Goal: Information Seeking & Learning: Learn about a topic

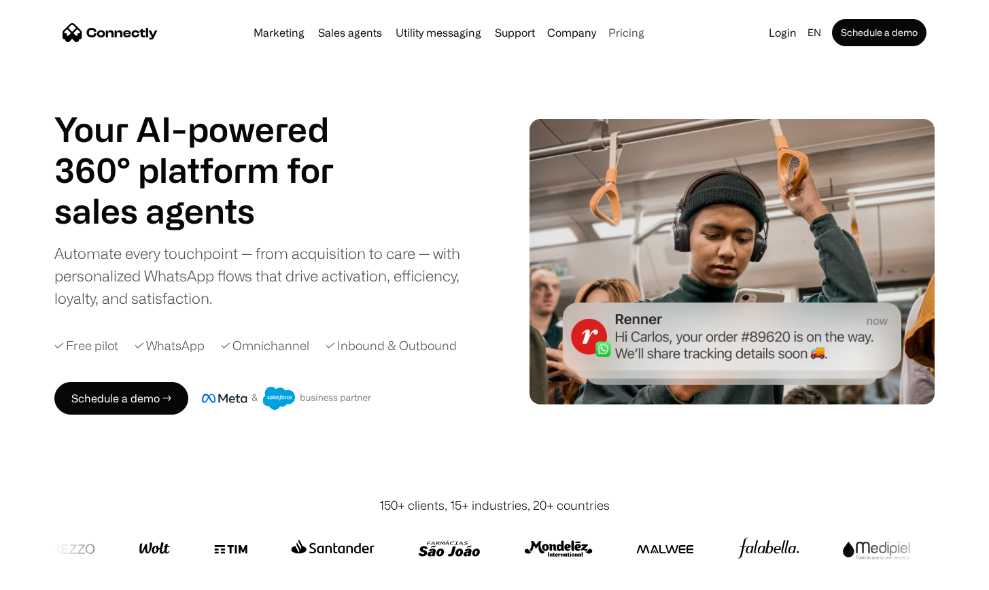
click at [630, 35] on link "Pricing" at bounding box center [626, 32] width 47 height 11
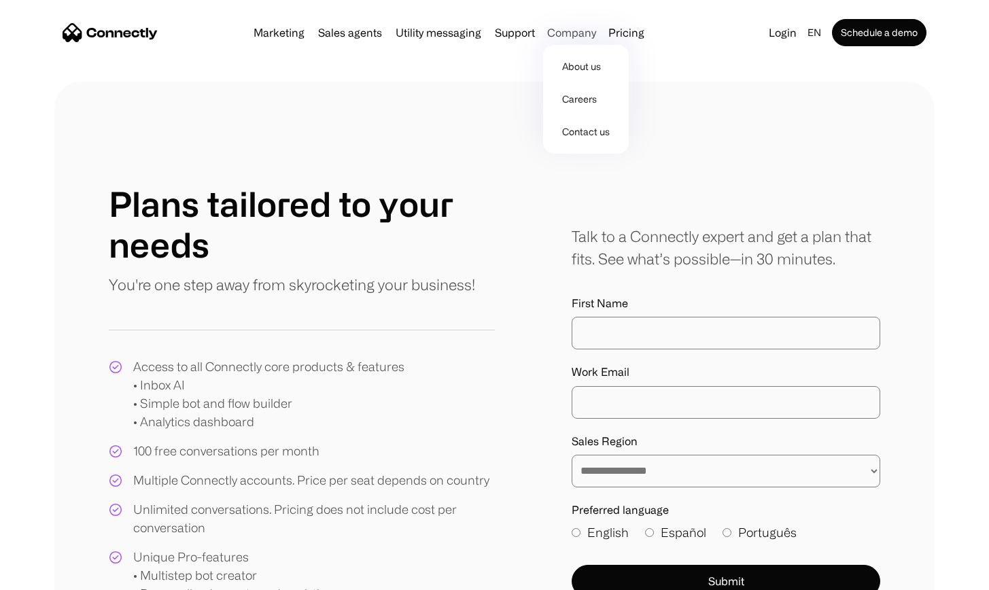
click at [561, 35] on div "Company" at bounding box center [571, 32] width 49 height 19
click at [286, 32] on link "Marketing" at bounding box center [279, 32] width 62 height 11
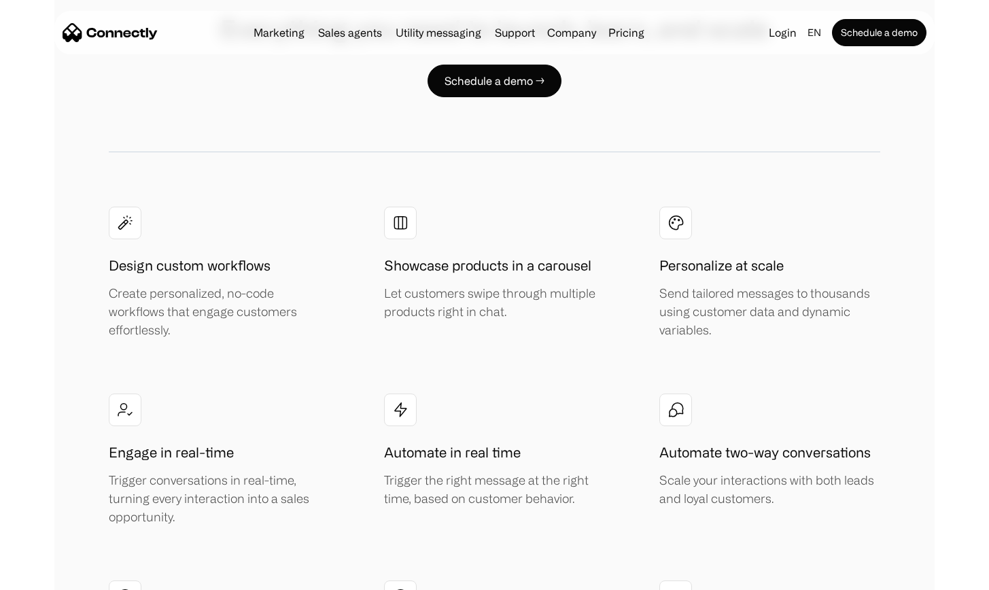
scroll to position [2375, 0]
